Goal: Complete application form

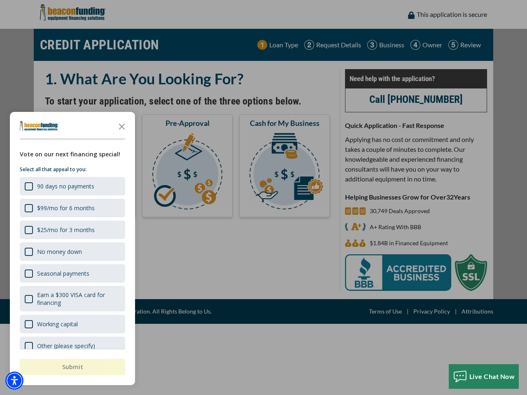
click at [264, 198] on div "button" at bounding box center [263, 197] width 527 height 395
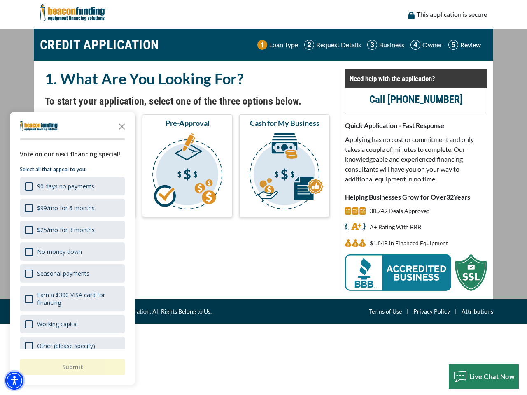
click at [14, 381] on img "Accessibility Menu" at bounding box center [14, 381] width 18 height 18
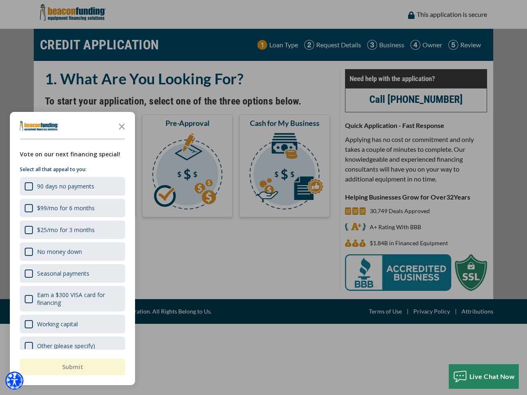
click at [264, 198] on body "Skip to main content Enable accessibility for low vision Open the accessibility…" at bounding box center [263, 197] width 527 height 395
click at [122, 126] on body "Skip to main content Enable accessibility for low vision Open the accessibility…" at bounding box center [263, 197] width 527 height 395
click at [72, 186] on body "Skip to main content Enable accessibility for low vision Open the accessibility…" at bounding box center [263, 197] width 527 height 395
click at [72, 208] on body "Skip to main content Enable accessibility for low vision Open the accessibility…" at bounding box center [263, 197] width 527 height 395
click at [72, 230] on body "Skip to main content Enable accessibility for low vision Open the accessibility…" at bounding box center [263, 197] width 527 height 395
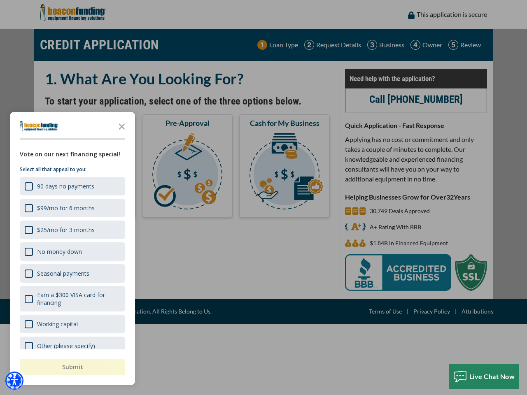
click at [72, 252] on body "Skip to main content Enable accessibility for low vision Open the accessibility…" at bounding box center [263, 197] width 527 height 395
click at [72, 273] on body "Skip to main content Enable accessibility for low vision Open the accessibility…" at bounding box center [263, 197] width 527 height 395
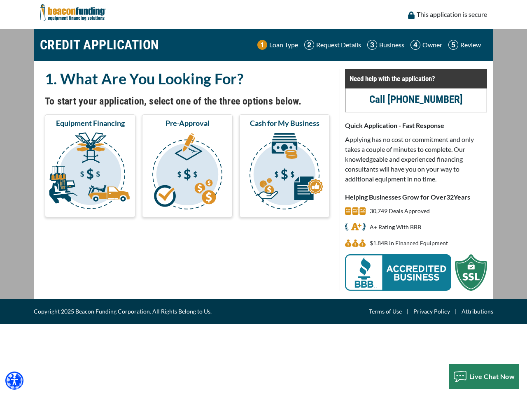
click at [72, 299] on body "Skip to main content Enable accessibility for low vision Open the accessibility…" at bounding box center [263, 197] width 527 height 395
